Goal: Navigation & Orientation: Find specific page/section

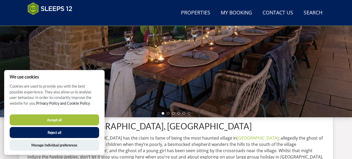
scroll to position [109, 0]
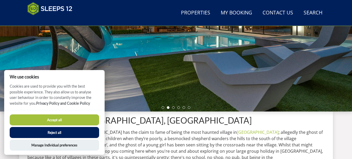
click at [64, 130] on button "Reject all" at bounding box center [55, 132] width 90 height 11
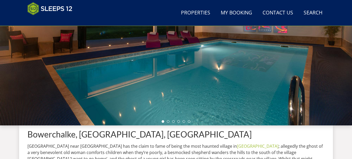
scroll to position [105, 0]
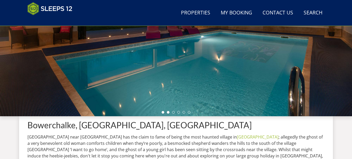
click at [168, 111] on li at bounding box center [168, 112] width 3 height 3
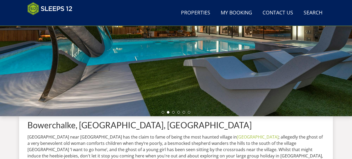
click at [172, 111] on ul at bounding box center [176, 112] width 29 height 3
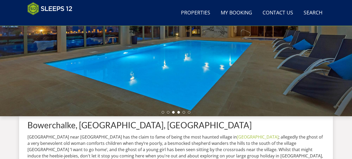
click at [180, 113] on li at bounding box center [178, 112] width 3 height 3
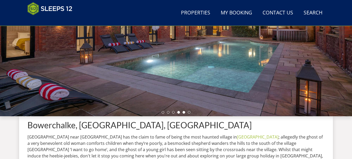
click at [183, 112] on li at bounding box center [184, 112] width 3 height 3
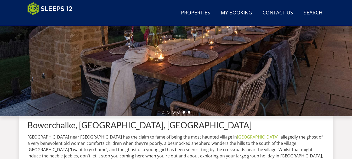
click at [189, 111] on li at bounding box center [189, 112] width 3 height 3
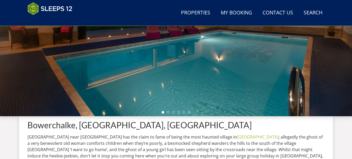
drag, startPoint x: 188, startPoint y: 112, endPoint x: 195, endPoint y: 111, distance: 6.6
click at [189, 112] on li at bounding box center [189, 112] width 3 height 3
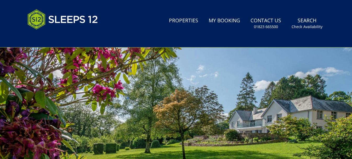
scroll to position [26, 0]
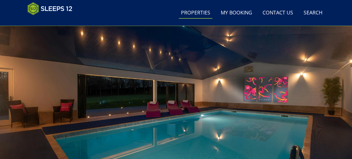
click at [196, 12] on link "Properties" at bounding box center [195, 13] width 33 height 12
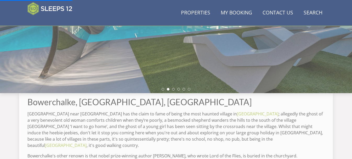
scroll to position [172, 0]
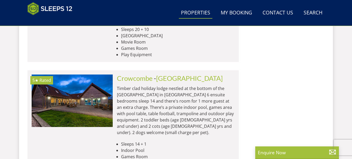
scroll to position [2103, 0]
